Goal: Use online tool/utility: Utilize a website feature to perform a specific function

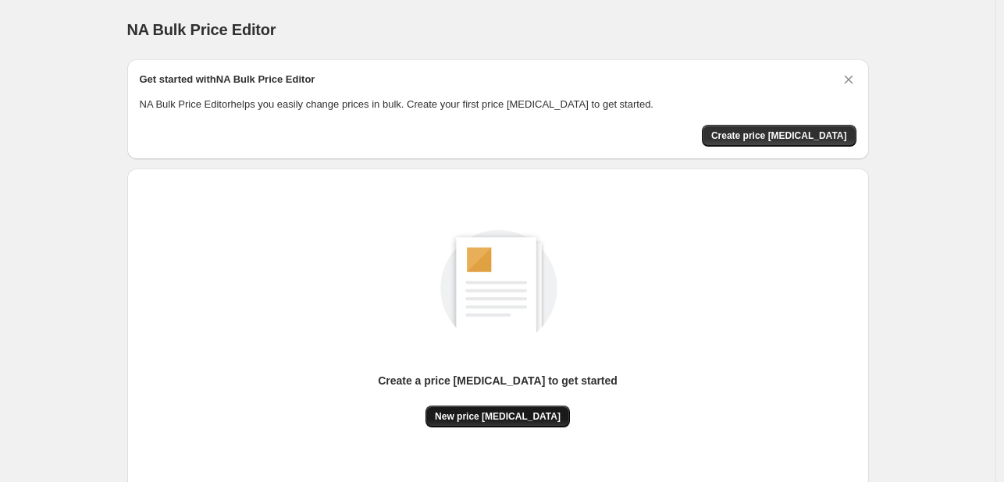
click at [522, 416] on span "New price change job" at bounding box center [498, 417] width 126 height 12
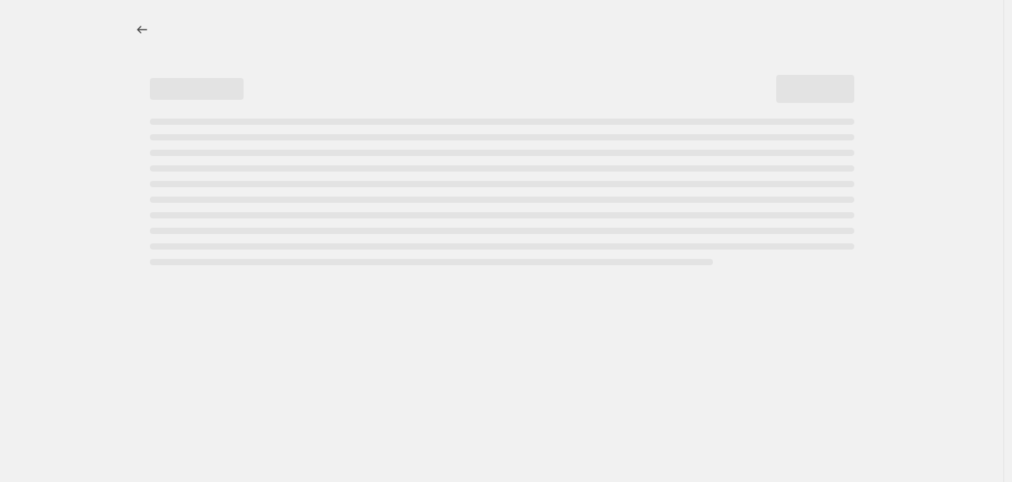
select select "percentage"
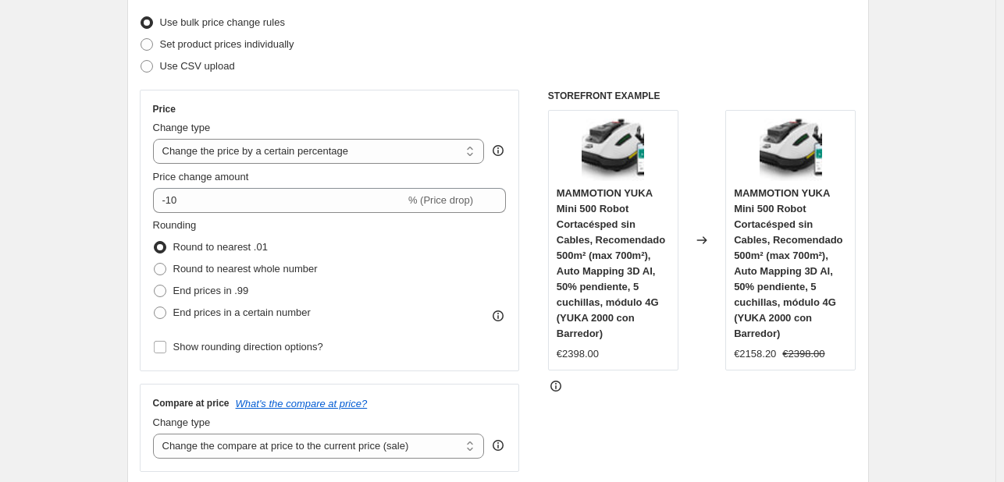
scroll to position [208, 0]
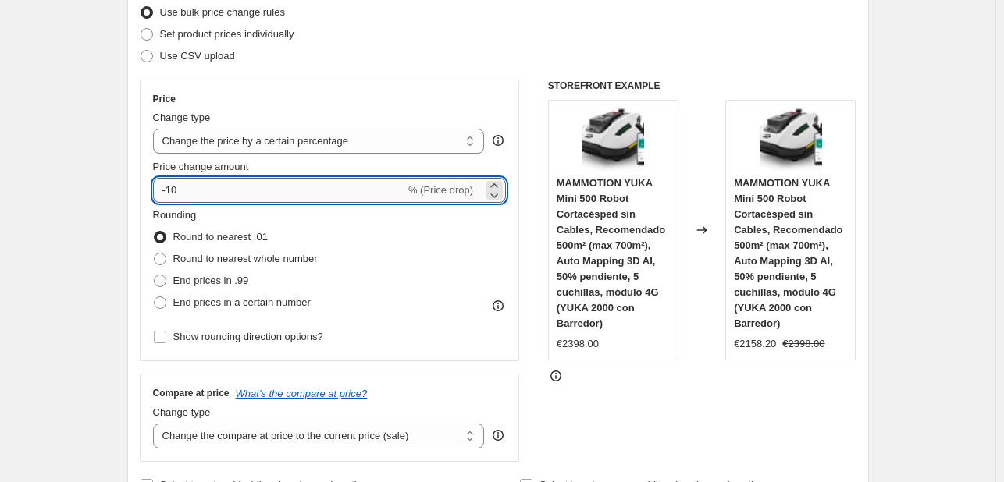
click at [284, 197] on input "-10" at bounding box center [279, 190] width 252 height 25
type input "-1"
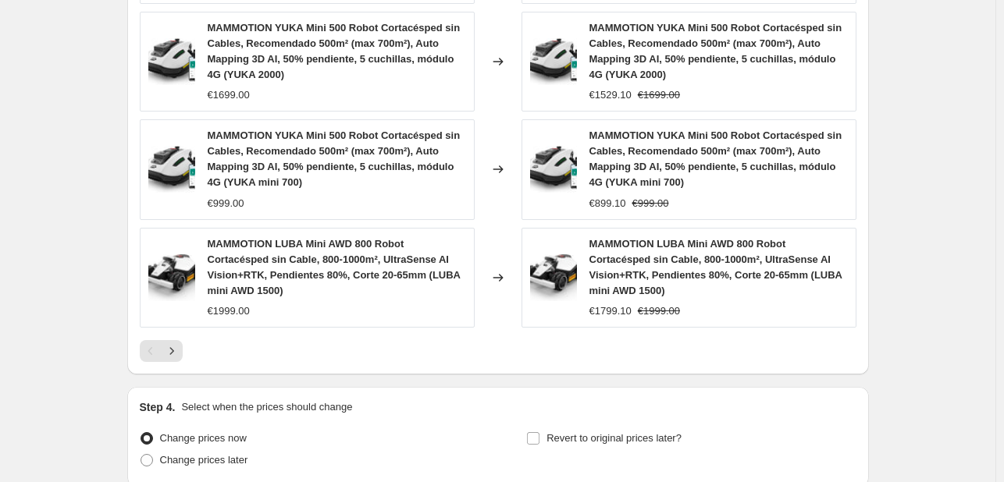
scroll to position [1249, 0]
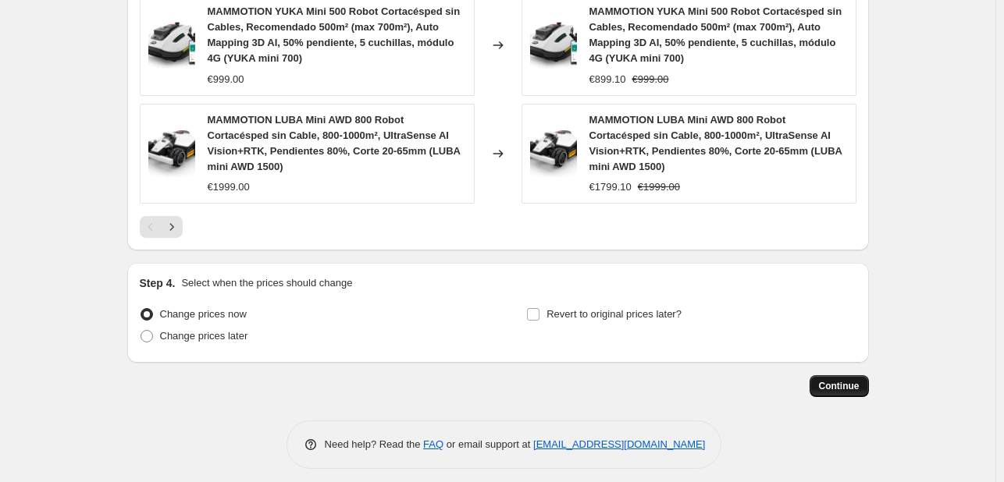
type input "-30"
click at [834, 380] on span "Continue" at bounding box center [839, 386] width 41 height 12
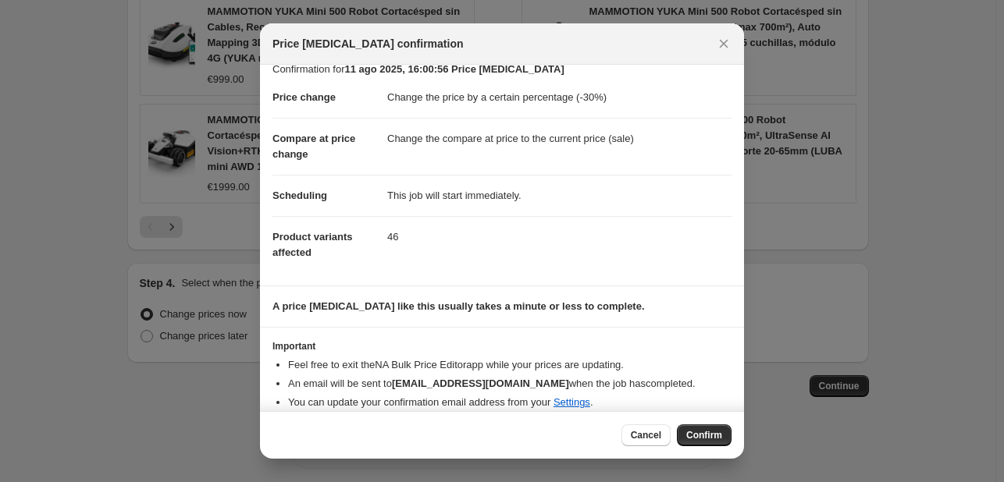
scroll to position [30, 0]
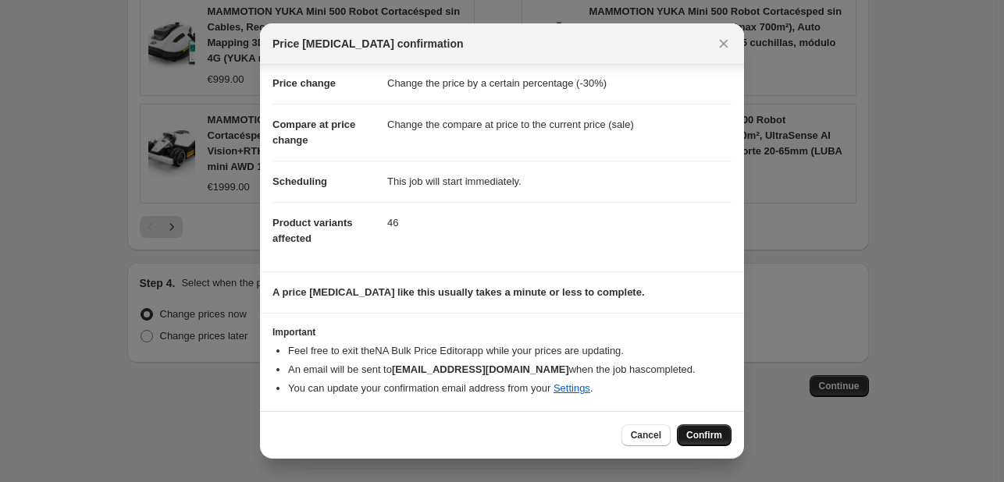
click at [703, 438] on span "Confirm" at bounding box center [704, 435] width 36 height 12
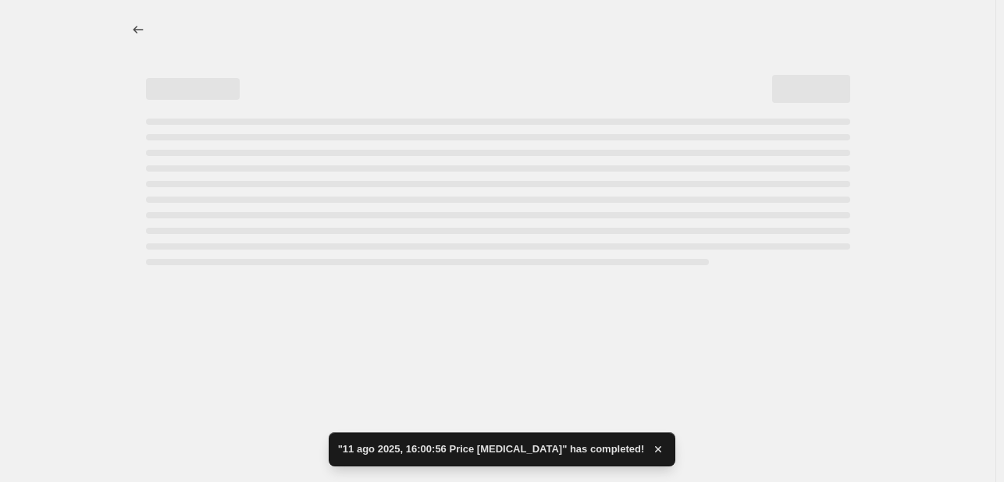
drag, startPoint x: 1011, startPoint y: 386, endPoint x: 1011, endPoint y: 289, distance: 97.6
click at [1004, 289] on html "Home Settings Plans Skip to content "11 ago 2025, 16:00:56 Price change job" ha…" at bounding box center [502, 241] width 1004 height 482
select select "percentage"
